Goal: Information Seeking & Learning: Understand process/instructions

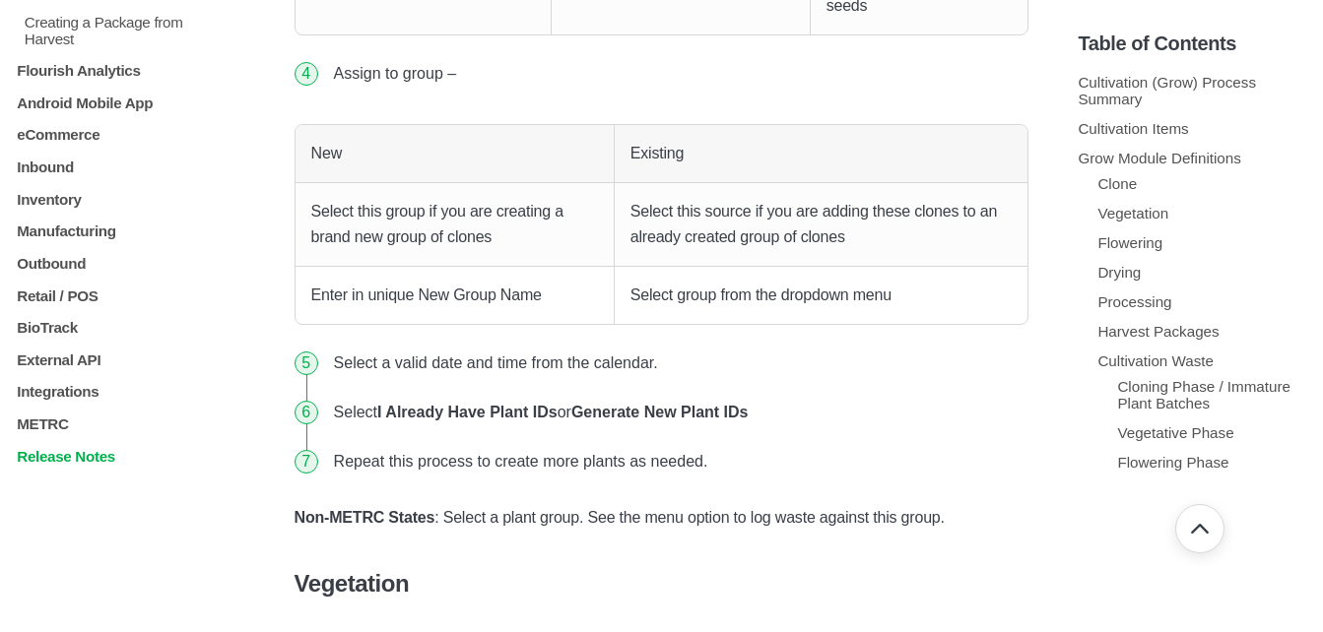
scroll to position [1965, 0]
click at [68, 303] on p "Retail / POS" at bounding box center [119, 295] width 209 height 17
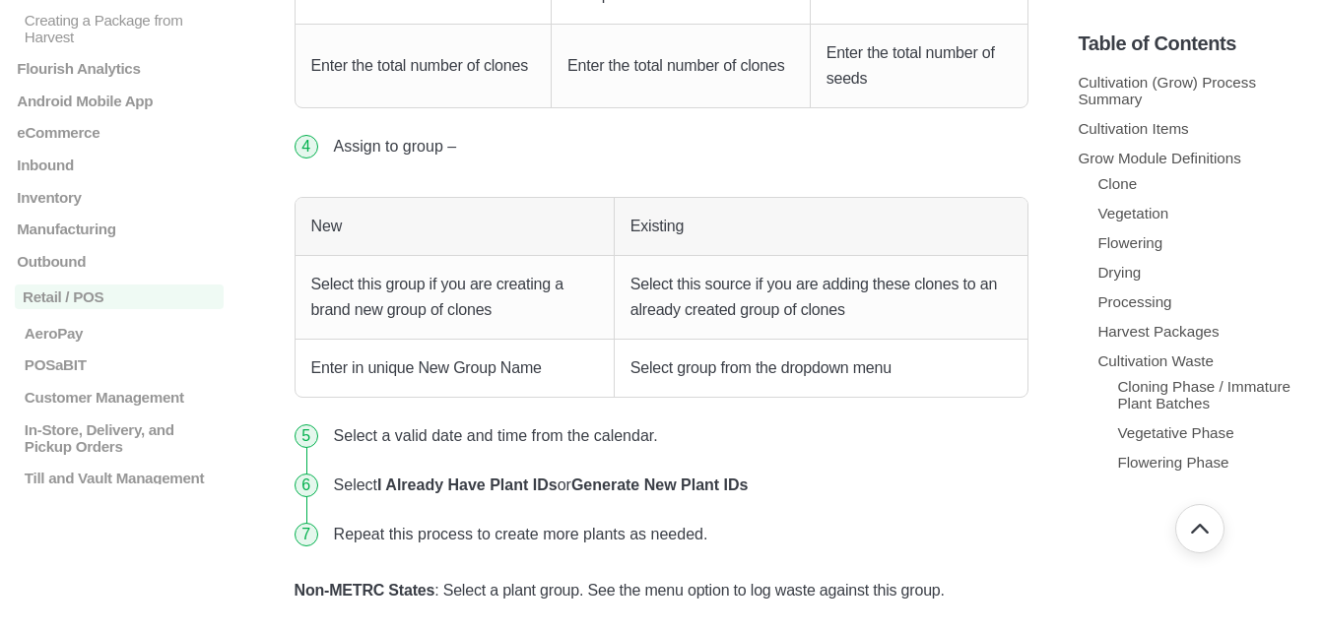
scroll to position [3645, 0]
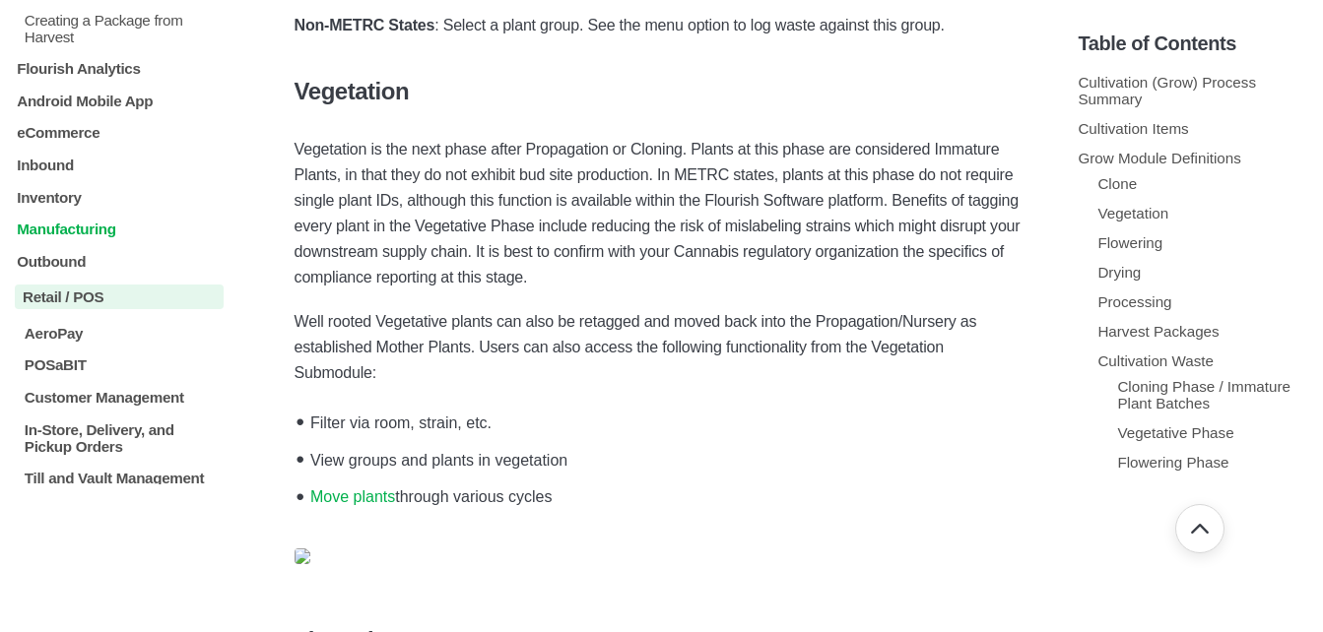
click at [22, 237] on p "Manufacturing" at bounding box center [119, 229] width 209 height 17
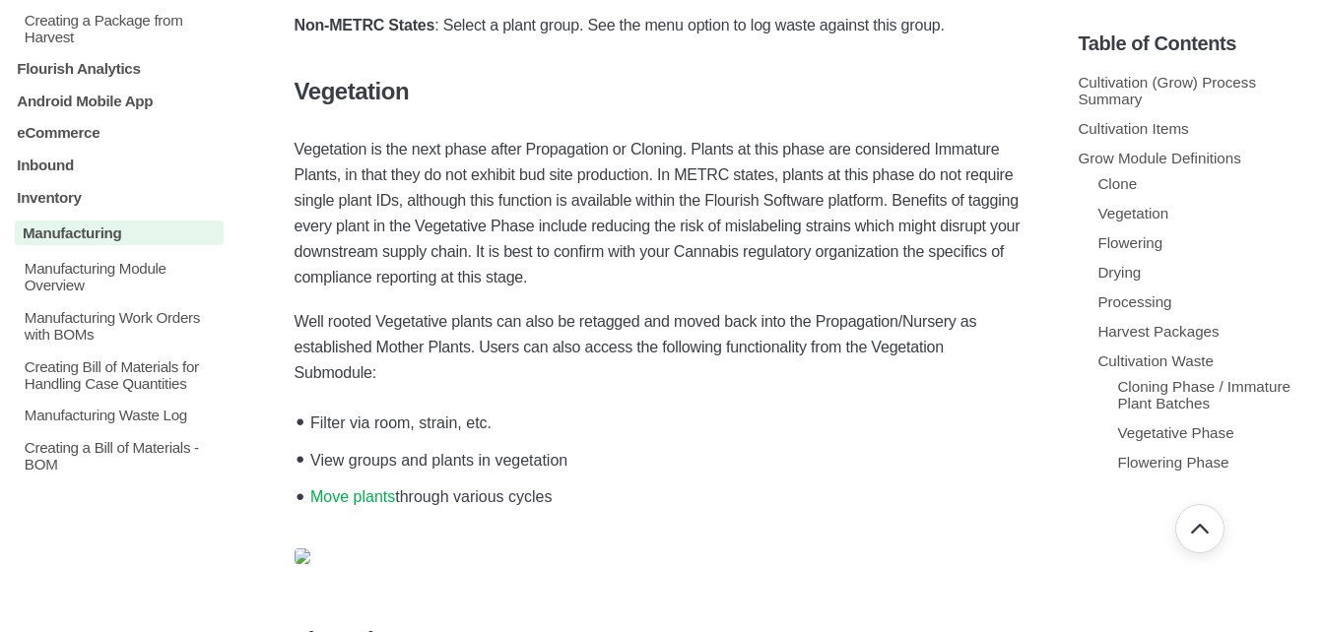
scroll to position [2359, 0]
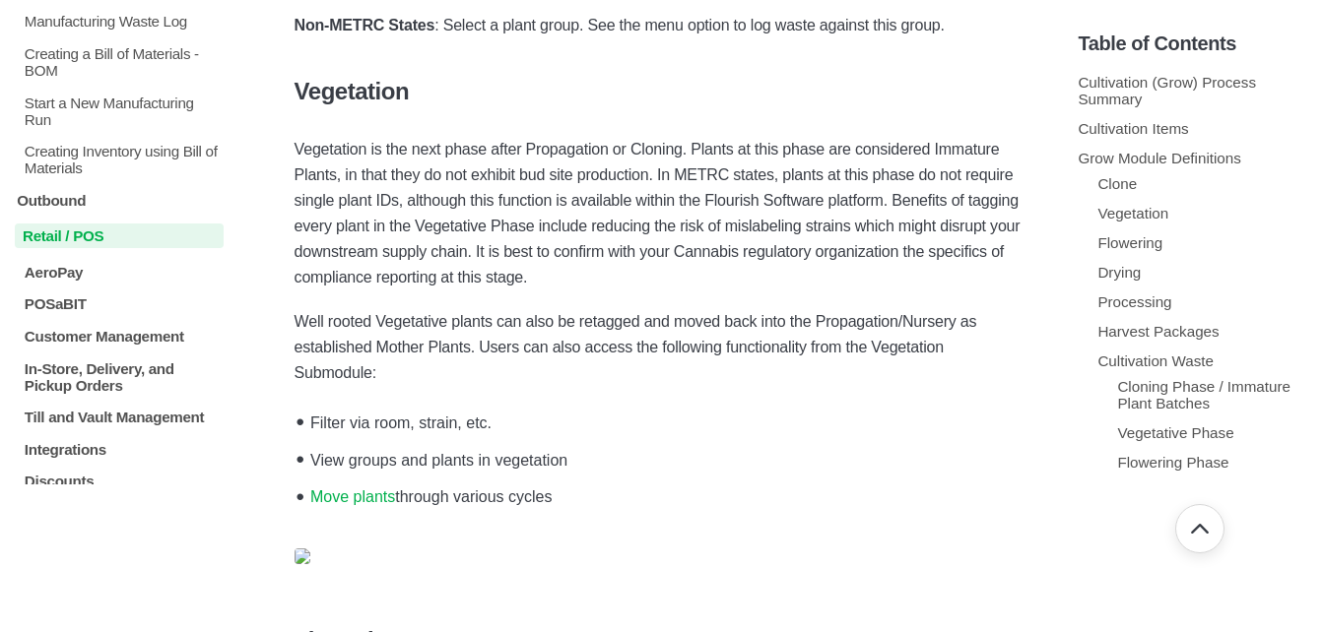
click at [100, 248] on p "Retail / POS" at bounding box center [119, 236] width 209 height 25
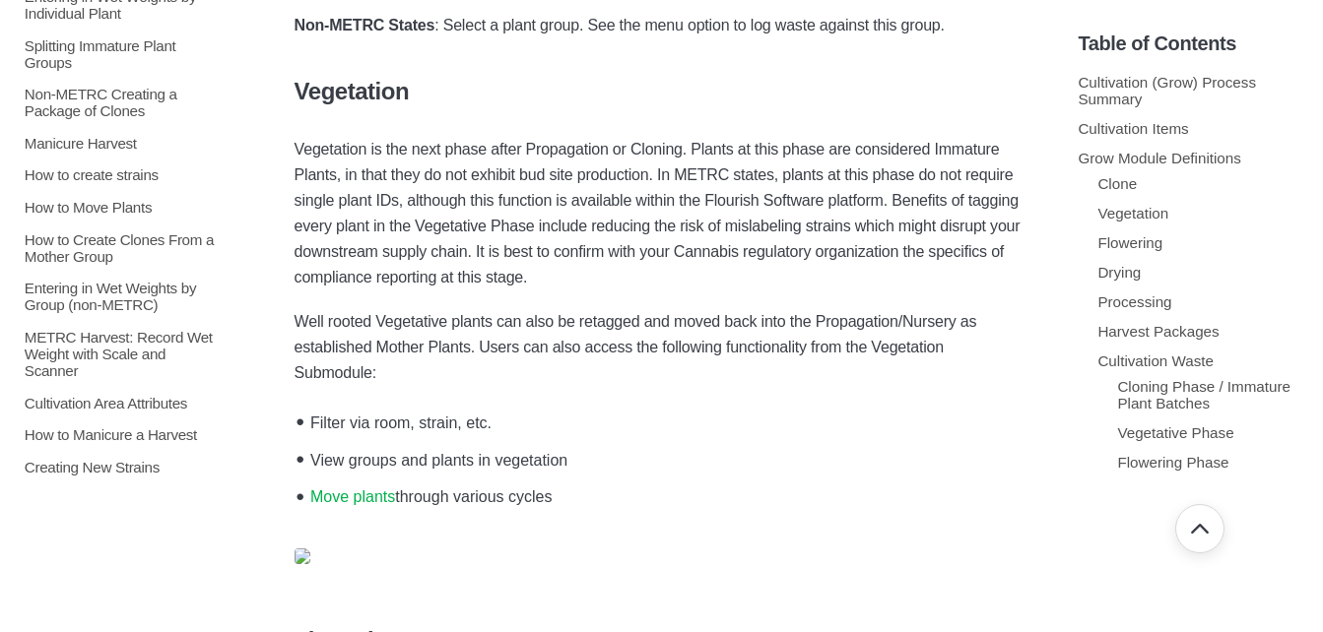
scroll to position [1084, 0]
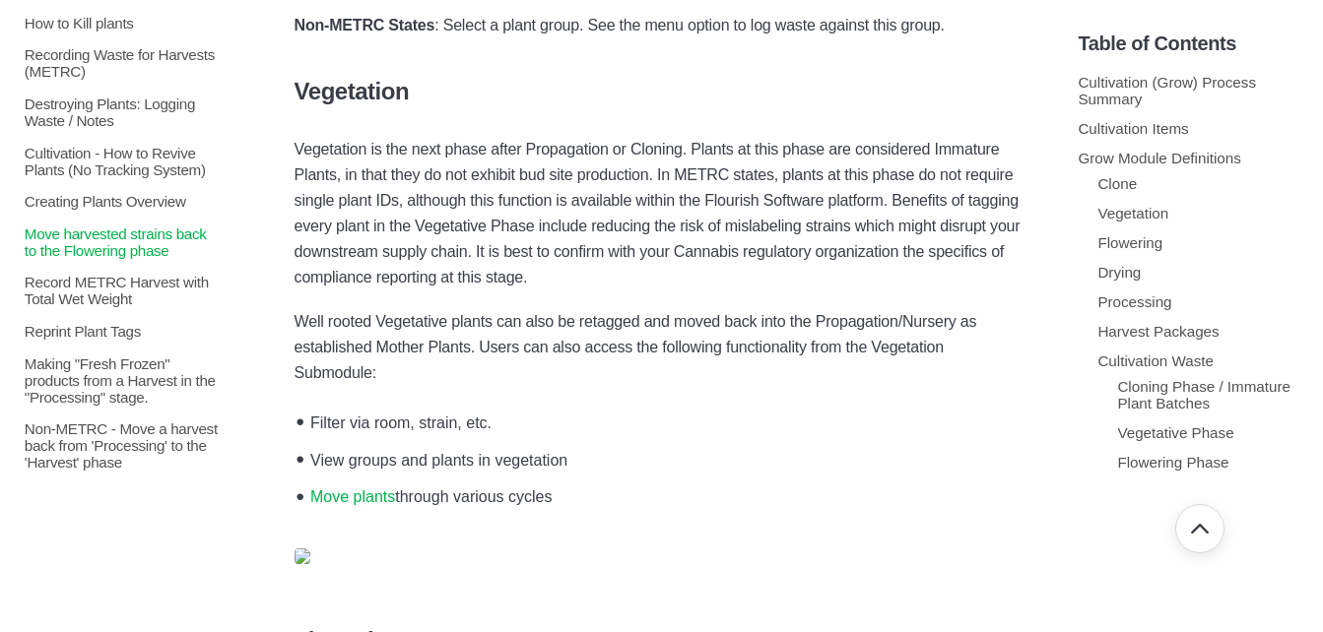
click at [141, 258] on p "Move harvested strains back to the Flowering phase" at bounding box center [123, 241] width 201 height 33
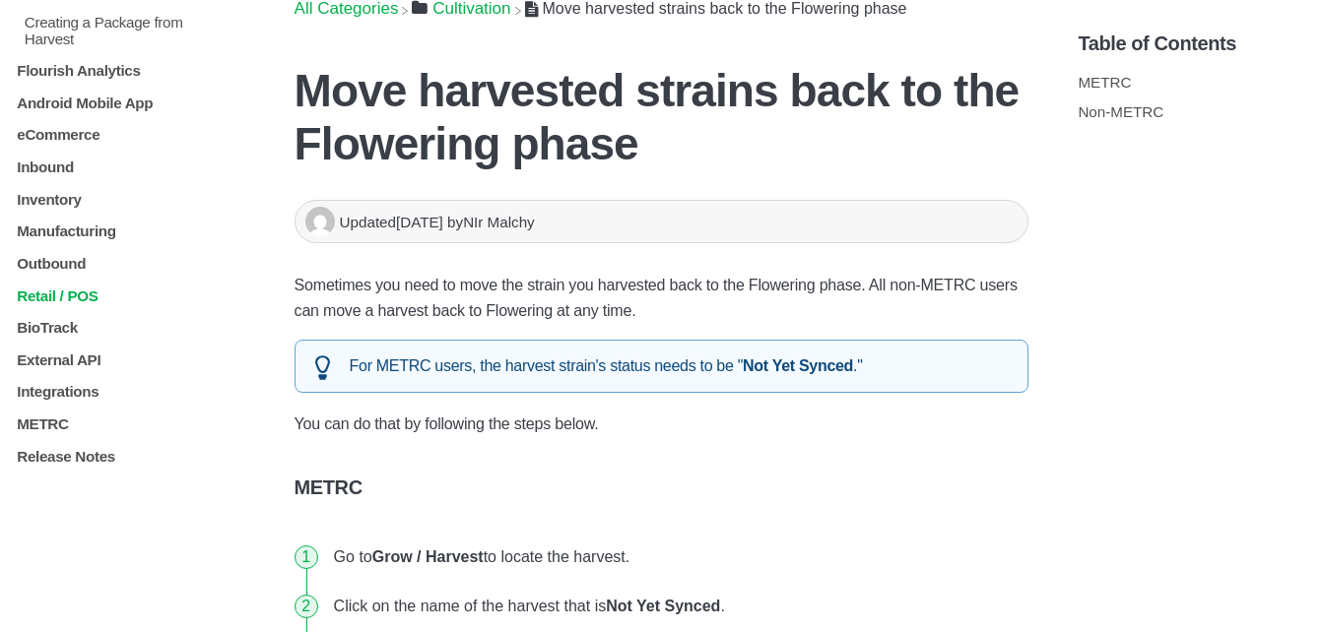
scroll to position [197, 0]
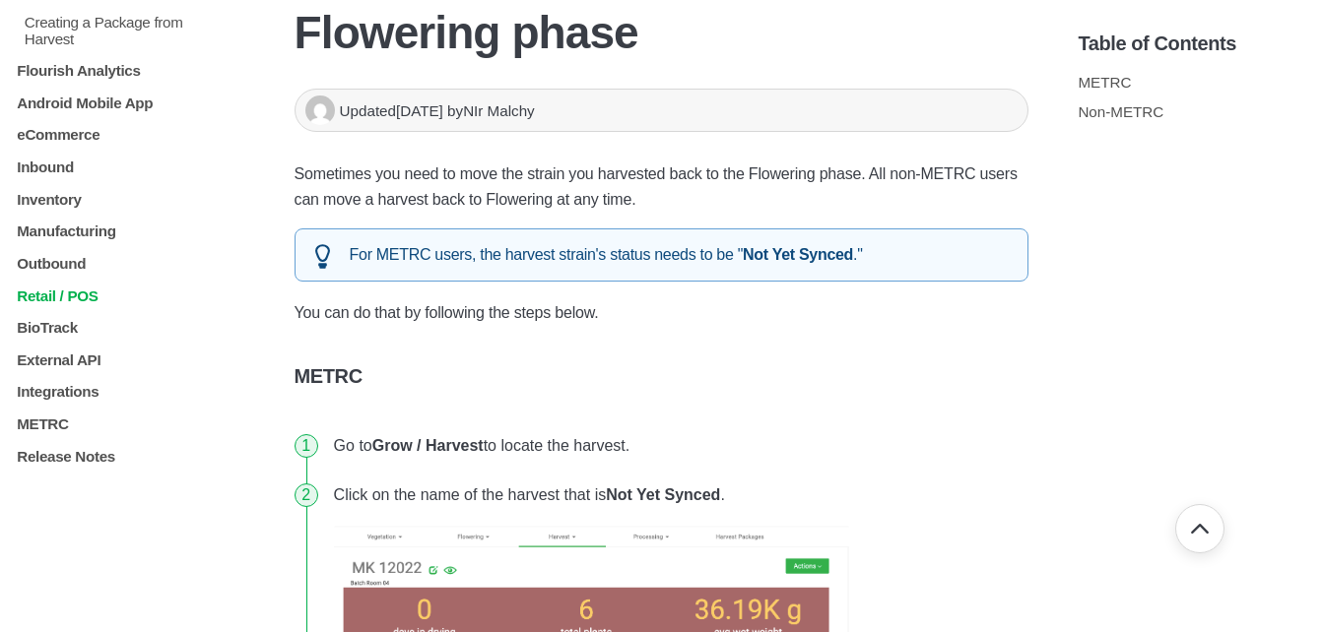
click at [80, 296] on p "Retail / POS" at bounding box center [119, 295] width 209 height 17
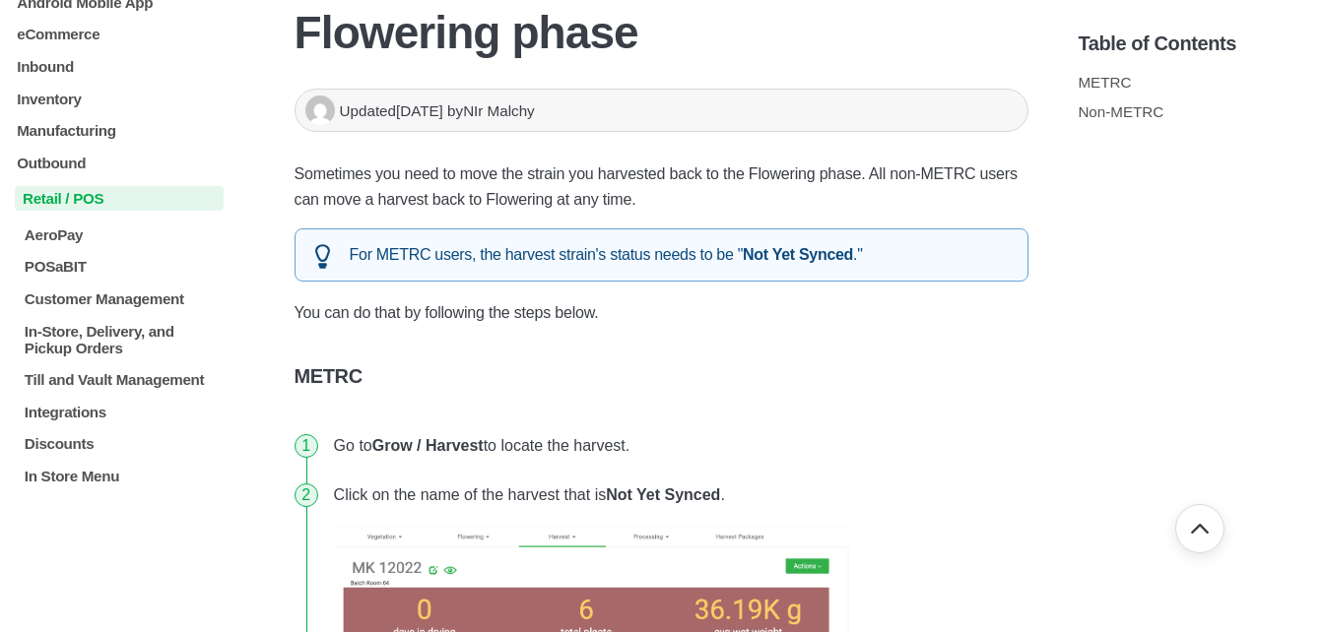
click at [80, 211] on p "Retail / POS" at bounding box center [119, 198] width 209 height 25
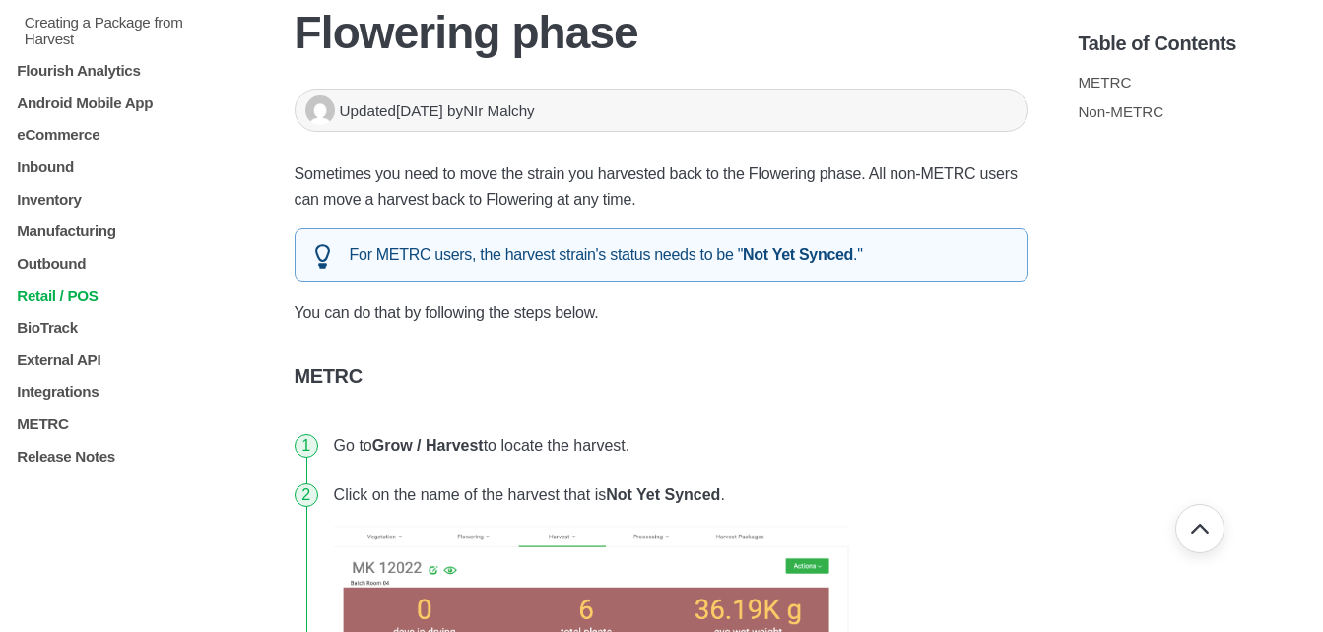
click at [80, 296] on p "Retail / POS" at bounding box center [119, 295] width 209 height 17
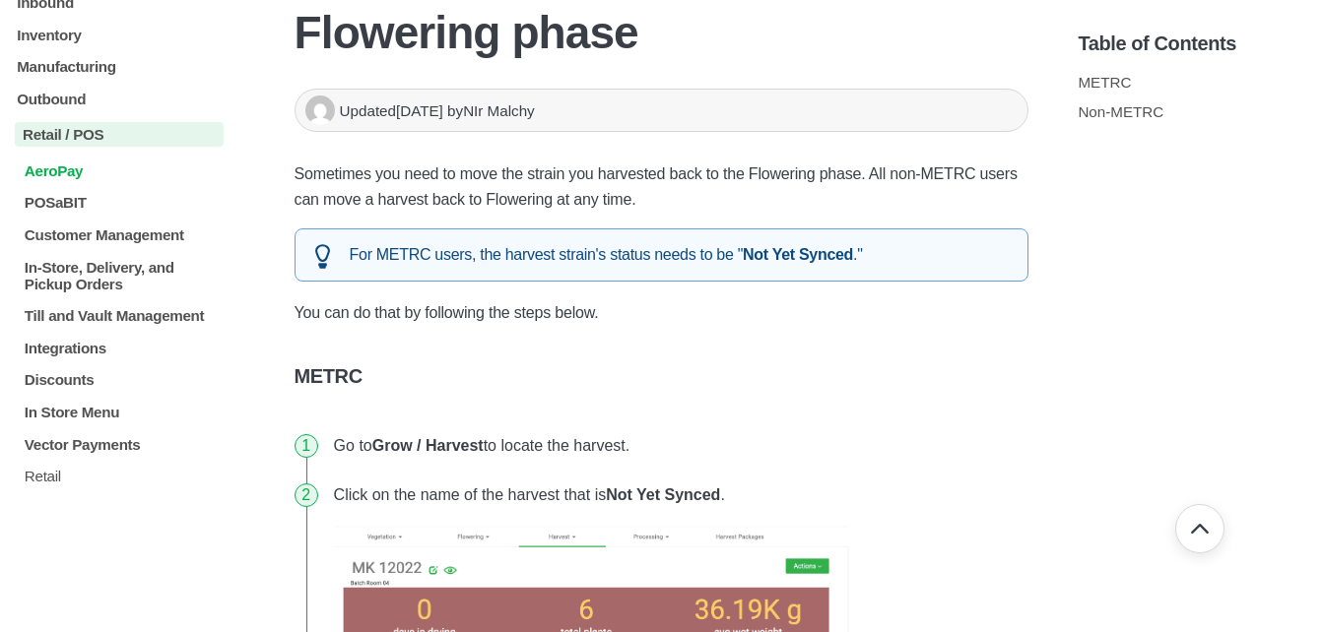
scroll to position [2162, 0]
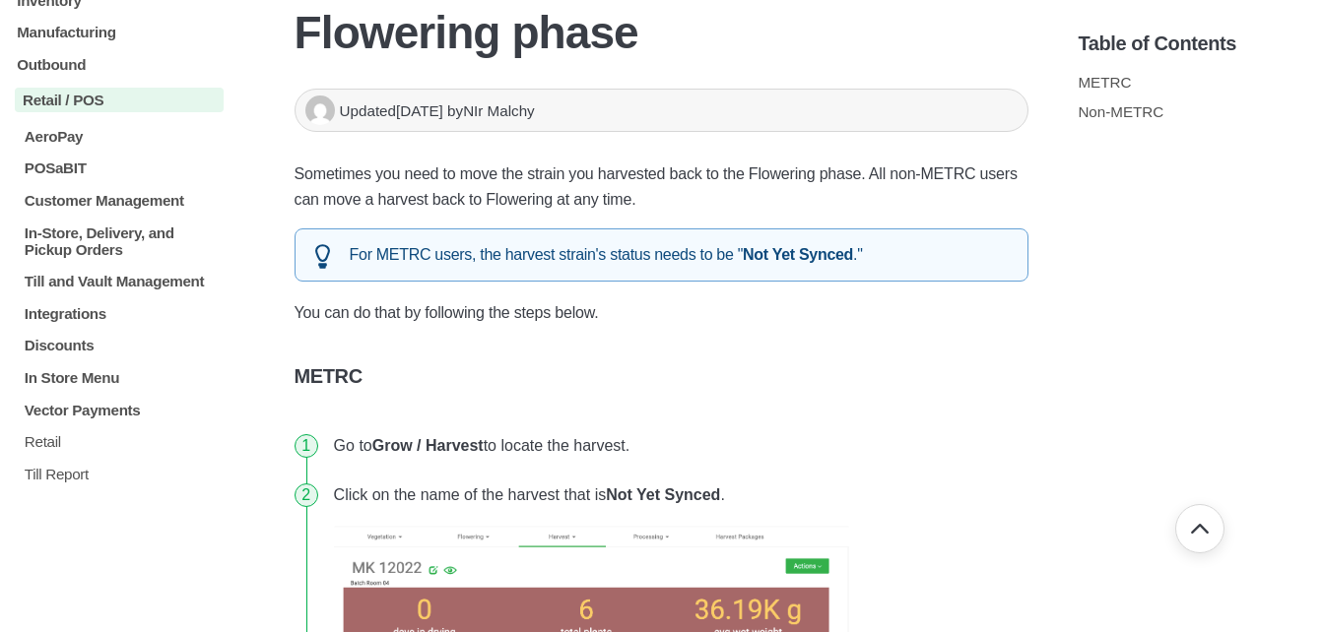
click at [84, 208] on p "Customer Management" at bounding box center [123, 199] width 201 height 17
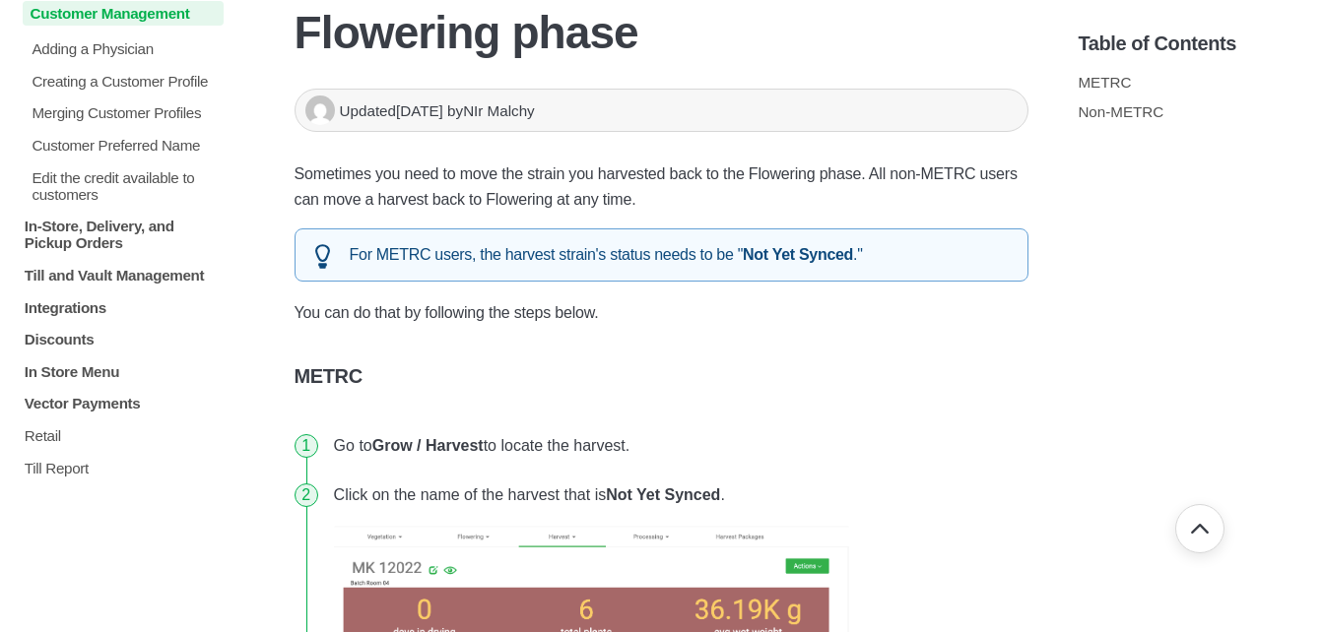
scroll to position [2359, 0]
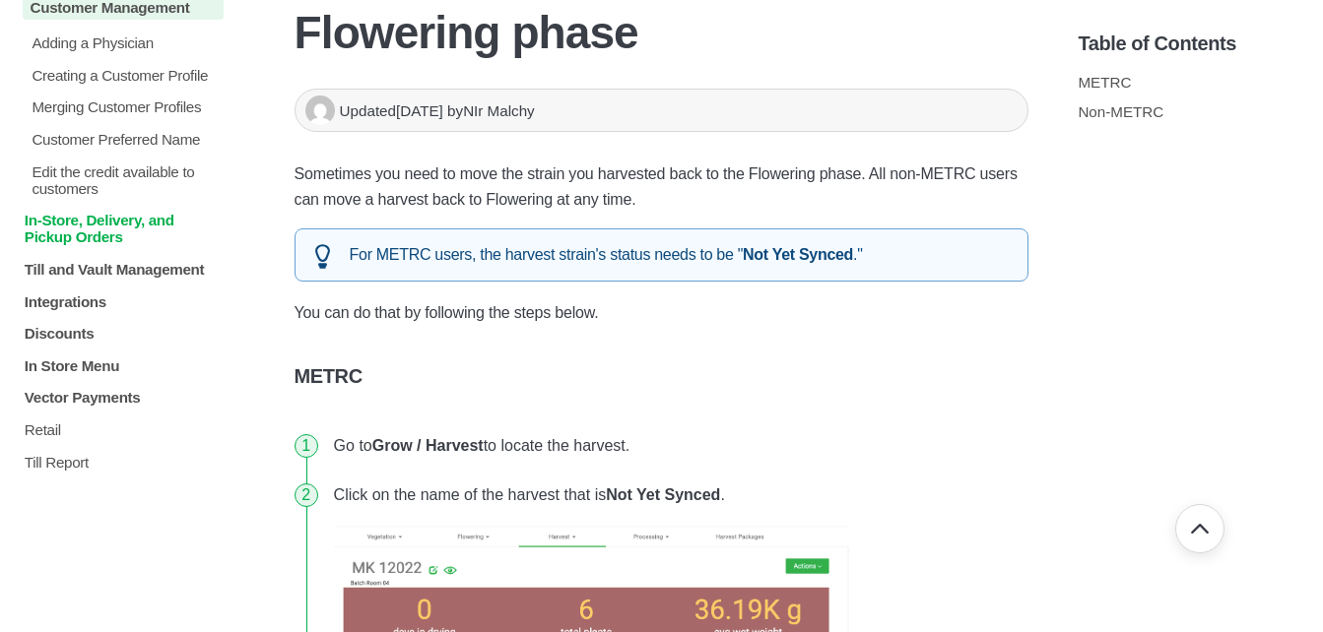
click at [92, 245] on p "In-Store, Delivery, and Pickup Orders" at bounding box center [123, 228] width 201 height 33
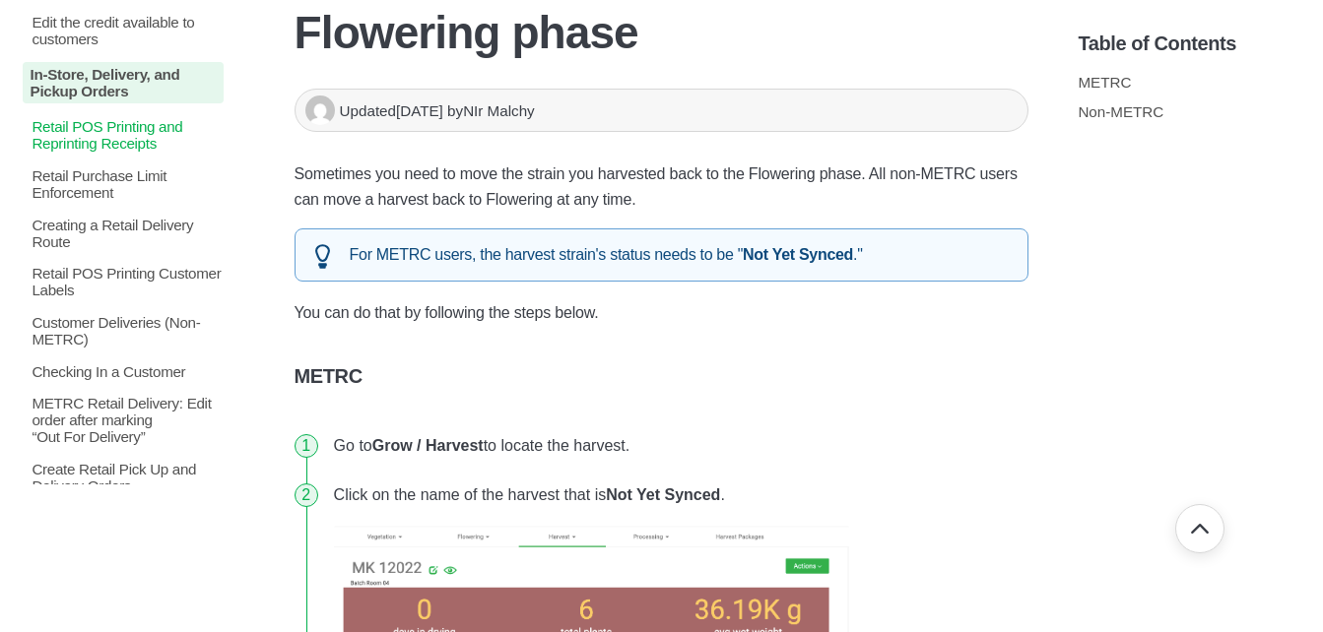
scroll to position [2556, 0]
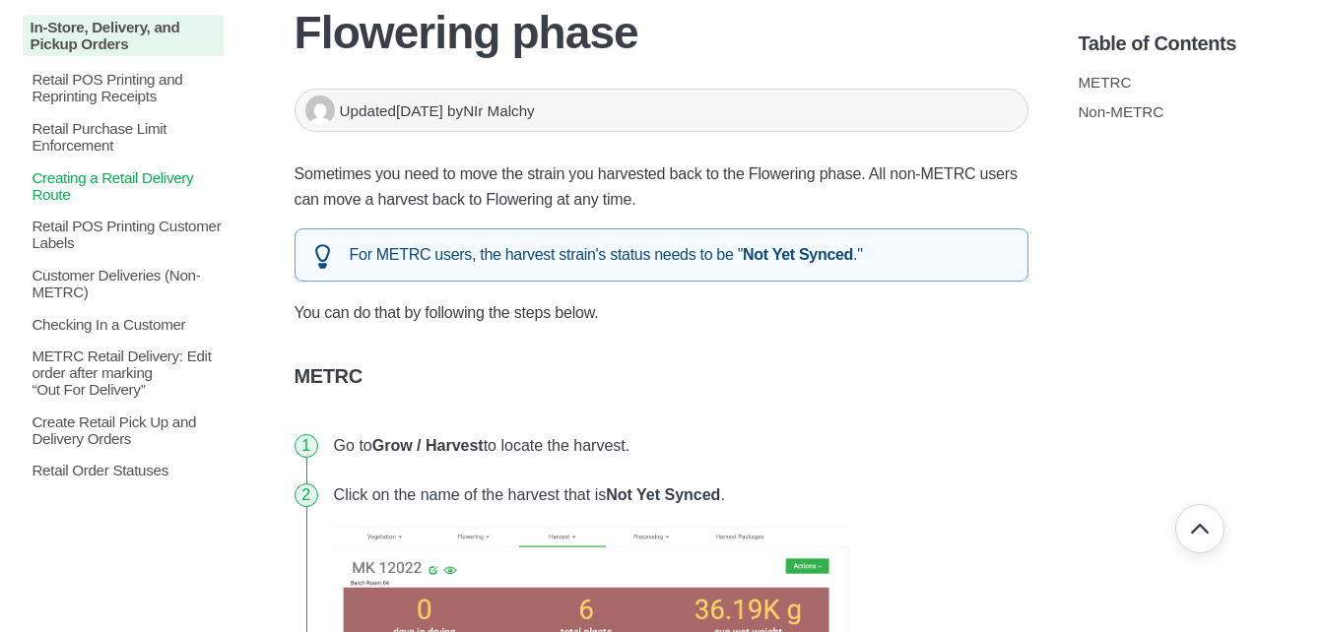
click at [108, 202] on p "Creating a Retail Delivery Route" at bounding box center [127, 184] width 194 height 33
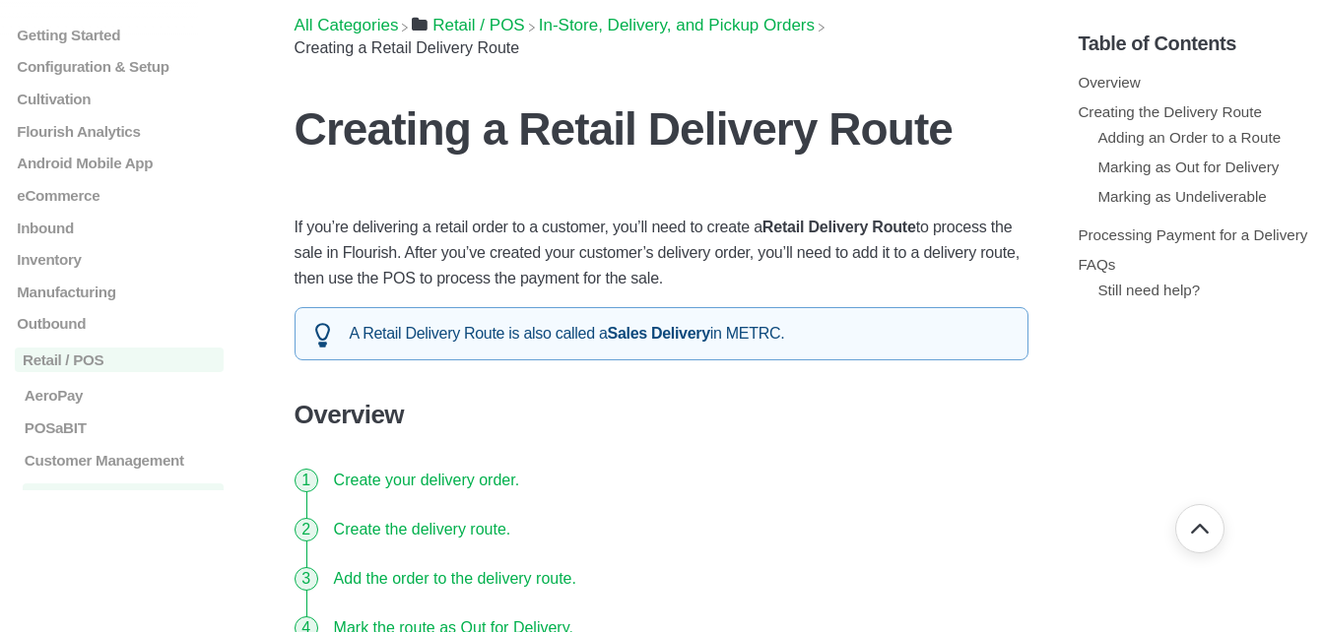
scroll to position [99, 0]
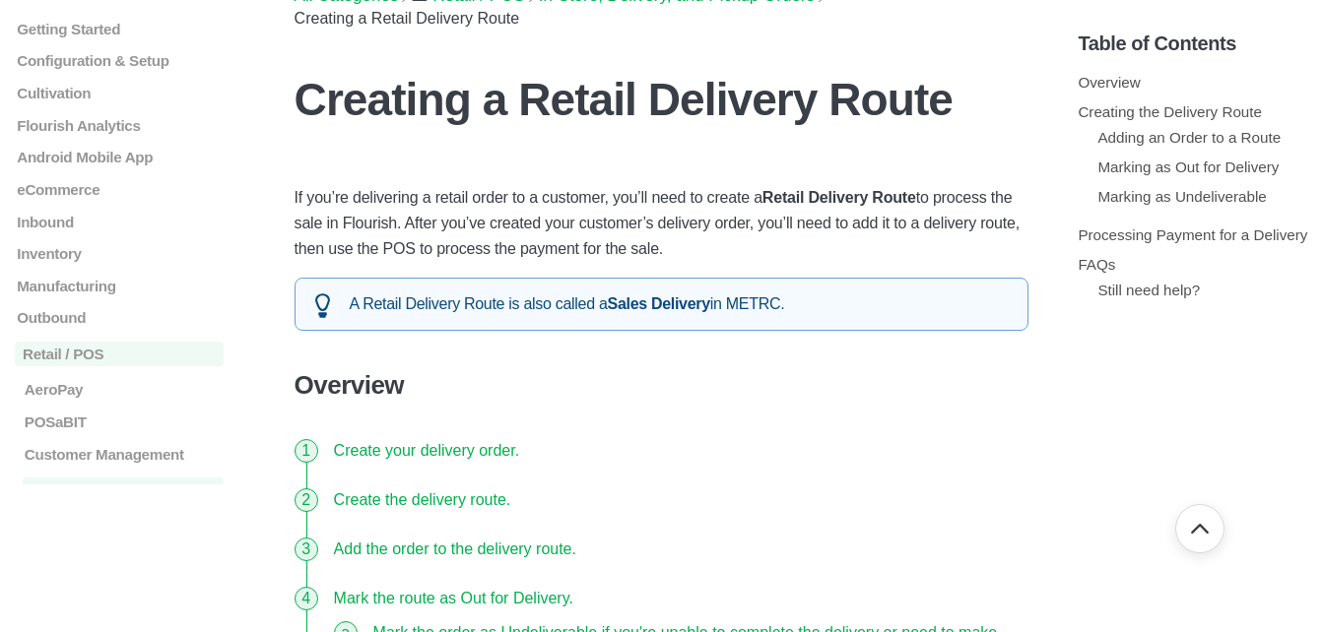
drag, startPoint x: 289, startPoint y: 91, endPoint x: 675, endPoint y: 249, distance: 417.5
drag, startPoint x: 675, startPoint y: 249, endPoint x: 600, endPoint y: 243, distance: 75.1
click at [600, 243] on p "If you’re delivering a retail order to a customer, you’ll need to create a Reta…" at bounding box center [662, 223] width 735 height 77
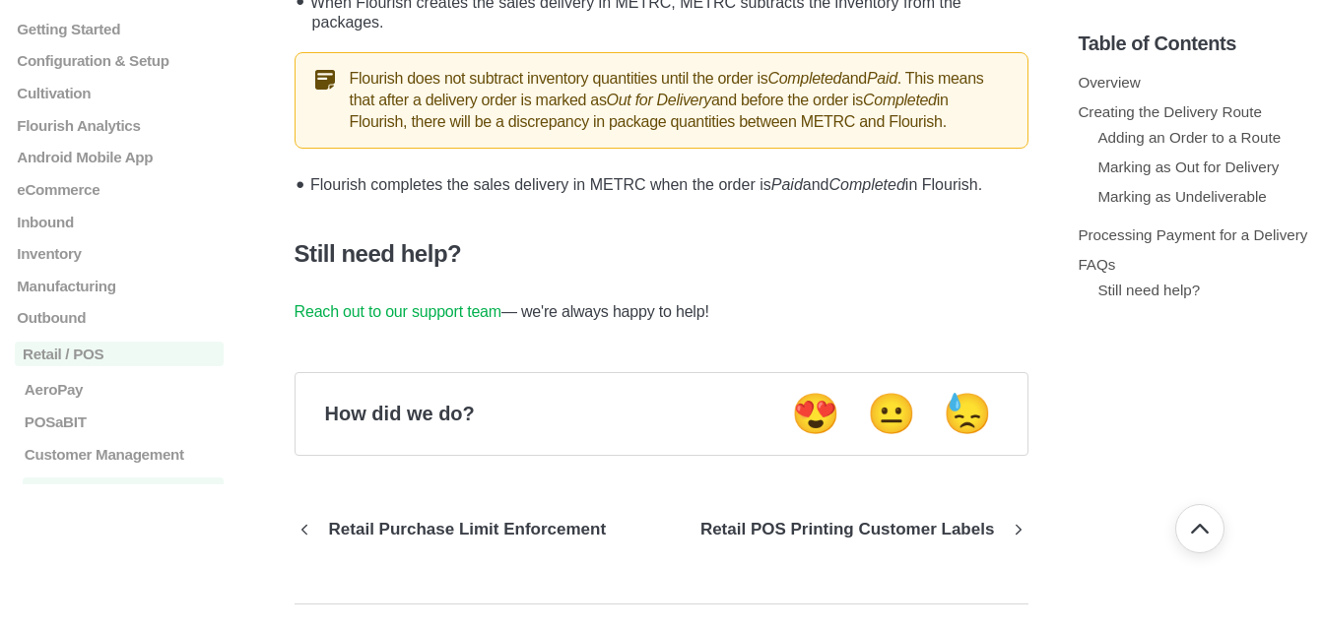
scroll to position [5320, 0]
